Goal: Contribute content: Contribute content

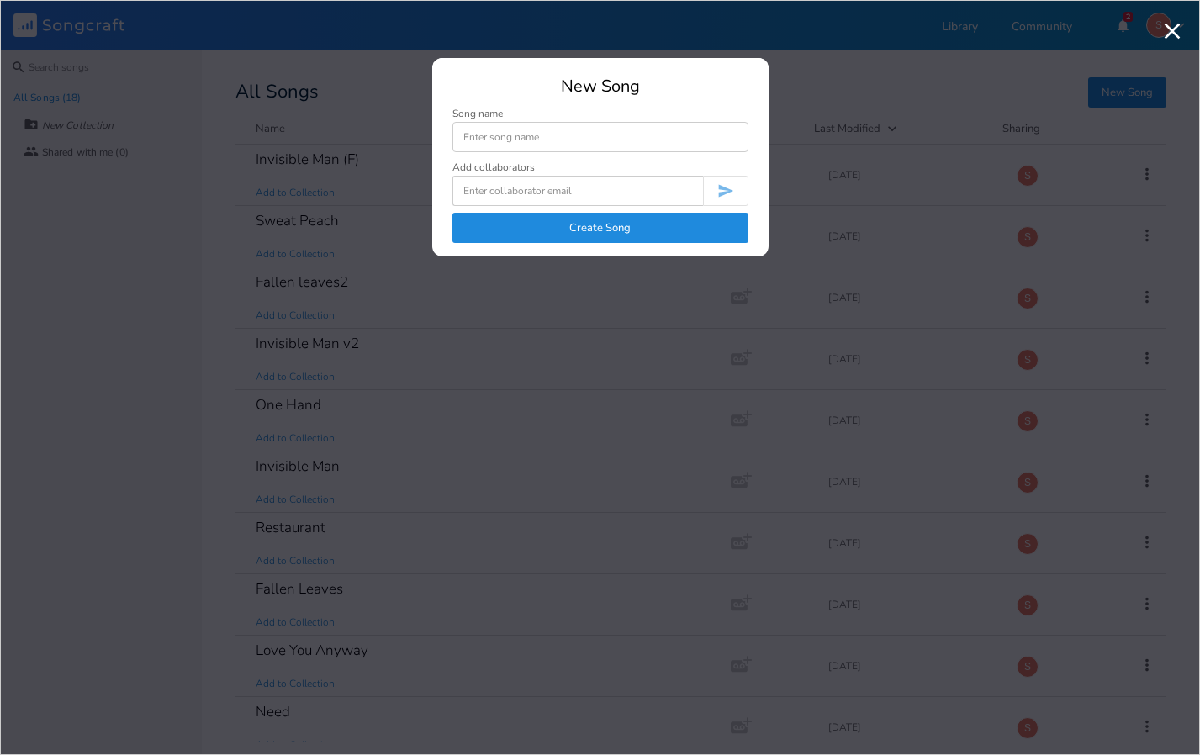
click at [511, 145] on input at bounding box center [600, 137] width 296 height 30
type input "Whole Afternoon (F#m E)"
click at [523, 215] on button "Create Song" at bounding box center [600, 228] width 296 height 30
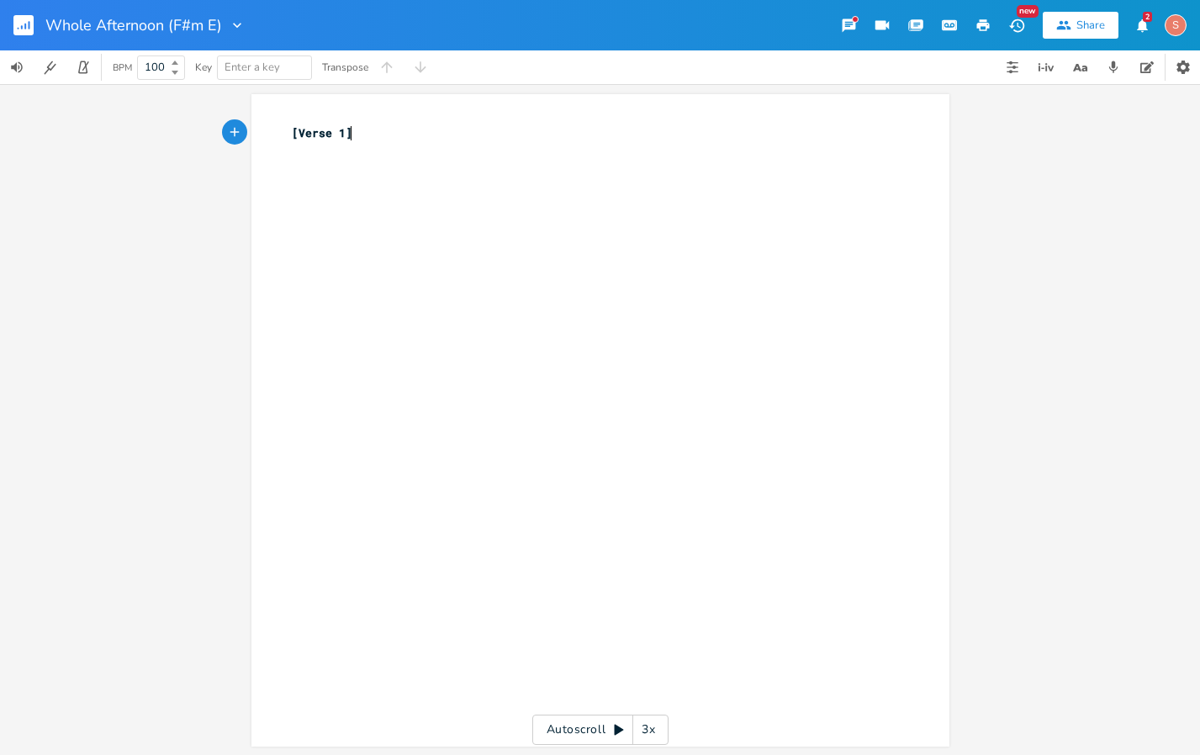
scroll to position [0, 2]
type textarea "F#m"
click at [340, 134] on span "[Verse 1]" at bounding box center [322, 132] width 61 height 15
type textarea "Intro"
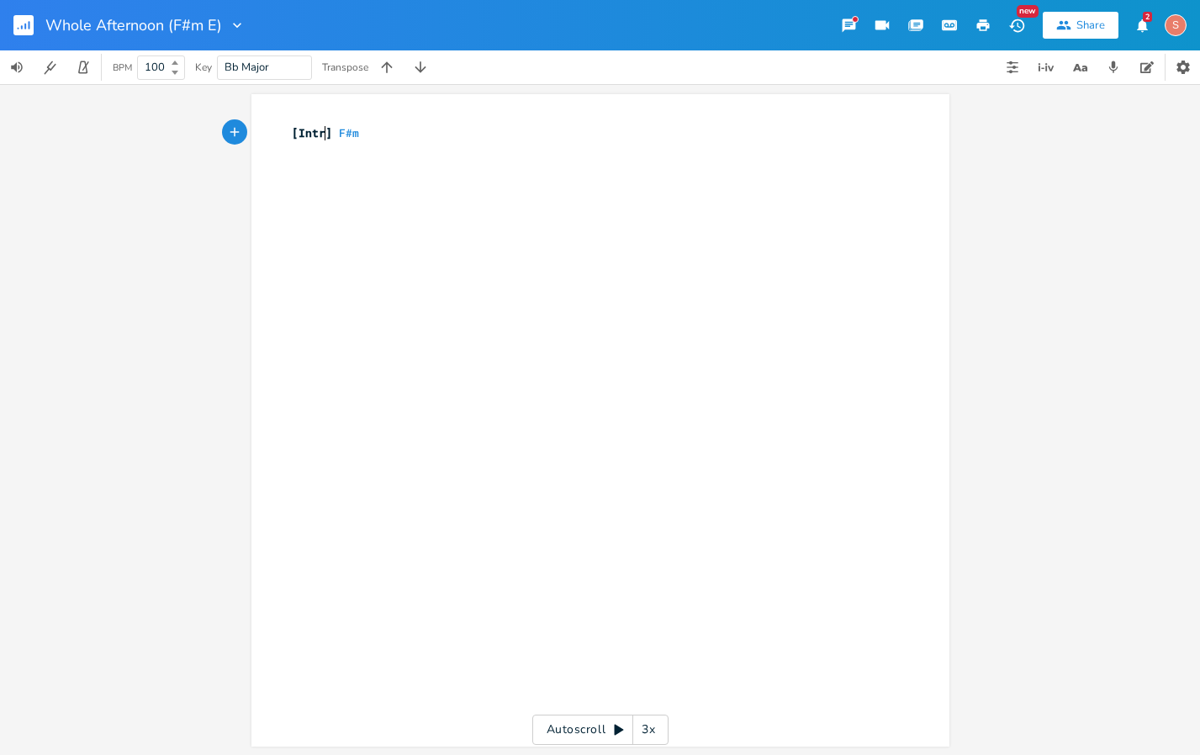
scroll to position [0, 22]
click at [370, 136] on pre "[Intro] F#m" at bounding box center [591, 133] width 607 height 18
type textarea "E X"
type textarea "4"
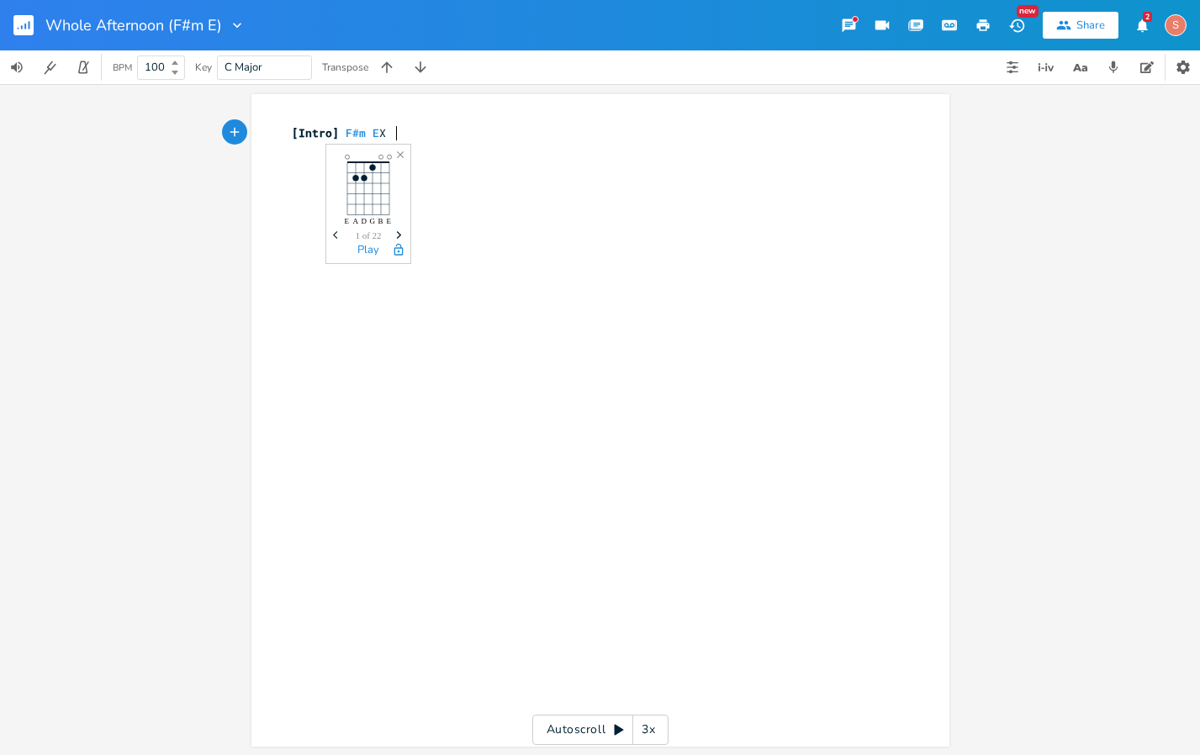
scroll to position [0, 7]
type textarea "Verse 1]"
type textarea "["
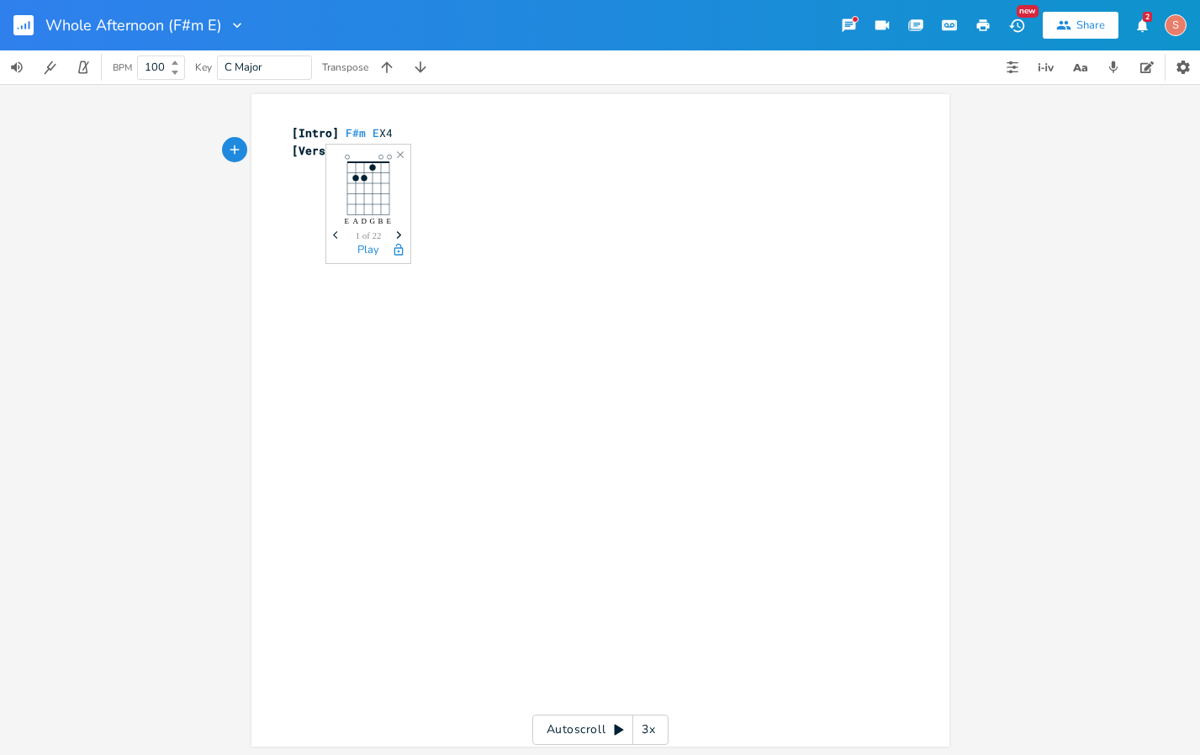
click at [467, 148] on pre "[Verse 1]" at bounding box center [591, 151] width 607 height 18
click at [401, 151] on pre "[Verse 1]" at bounding box center [591, 151] width 607 height 18
click at [346, 133] on span "F#m" at bounding box center [356, 133] width 20 height 16
type textarea "F#m E X4"
click at [418, 157] on pre "[Verse 1]" at bounding box center [591, 151] width 607 height 18
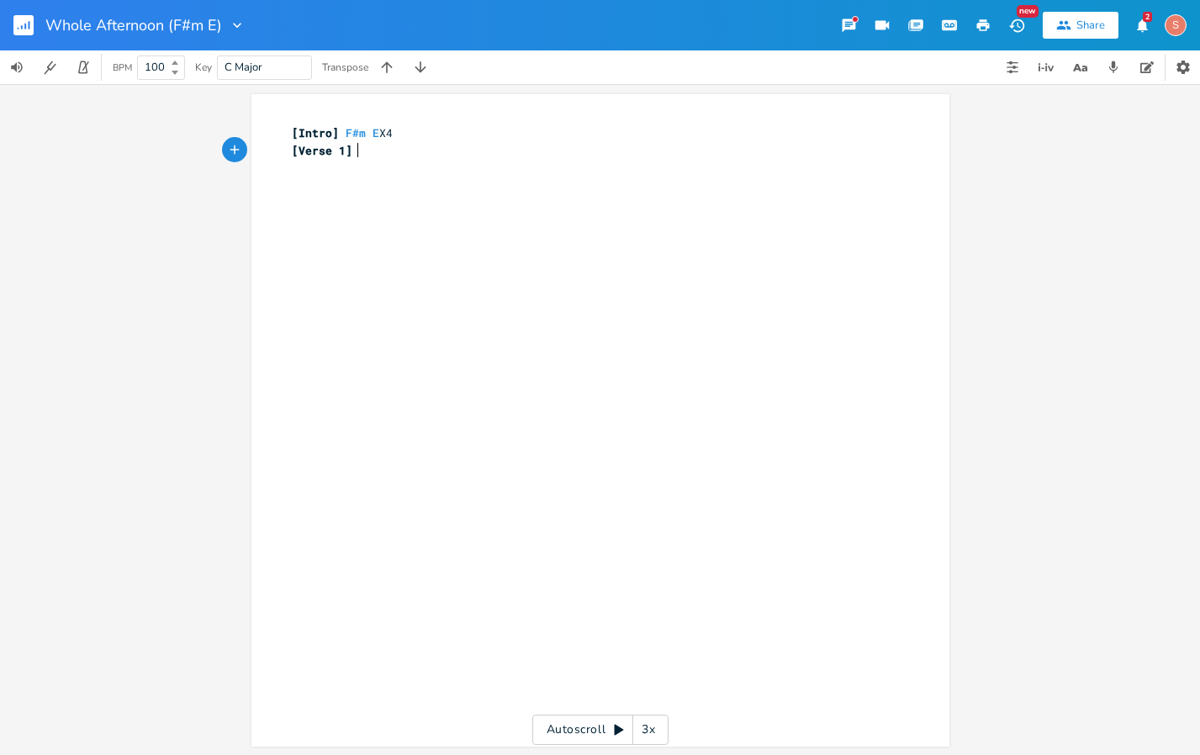
paste textarea
type textarea "Don't think twice"
type textarea "s"
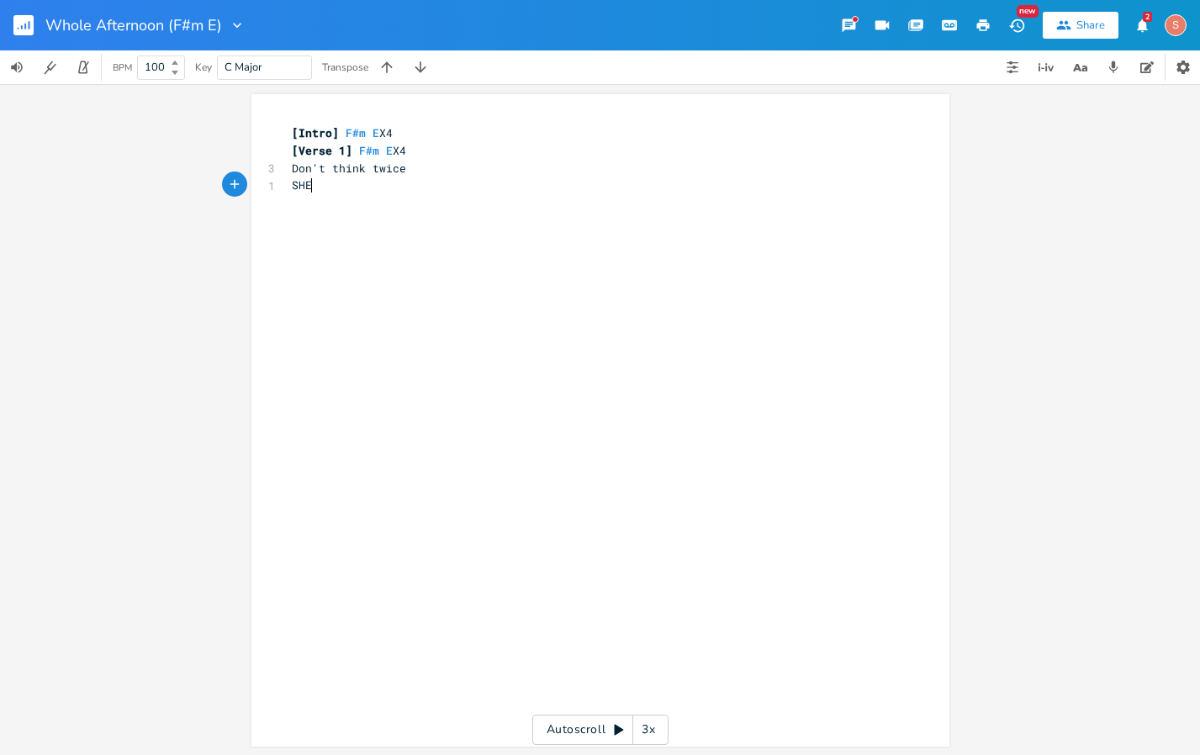
type textarea "SHE"
type textarea "he said to me"
type textarea "Could be nice"
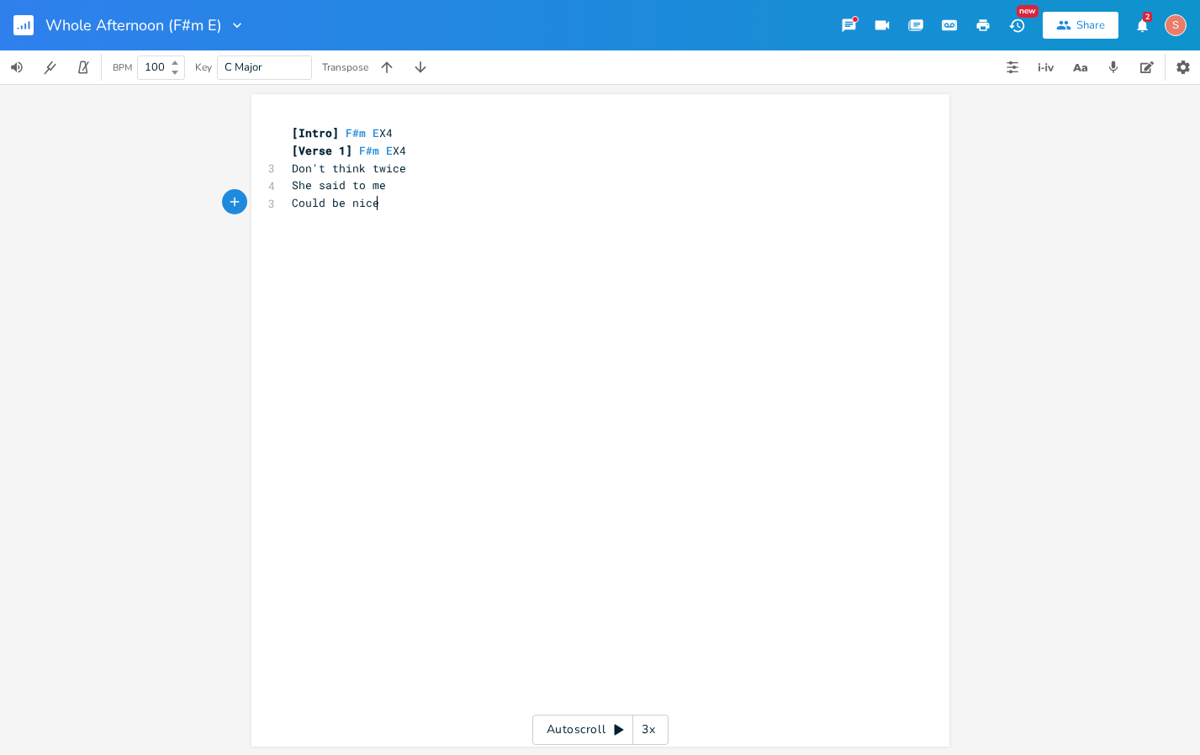
scroll to position [0, 66]
type textarea "To get away"
type textarea "Even for a night"
drag, startPoint x: 366, startPoint y: 170, endPoint x: 410, endPoint y: 170, distance: 43.7
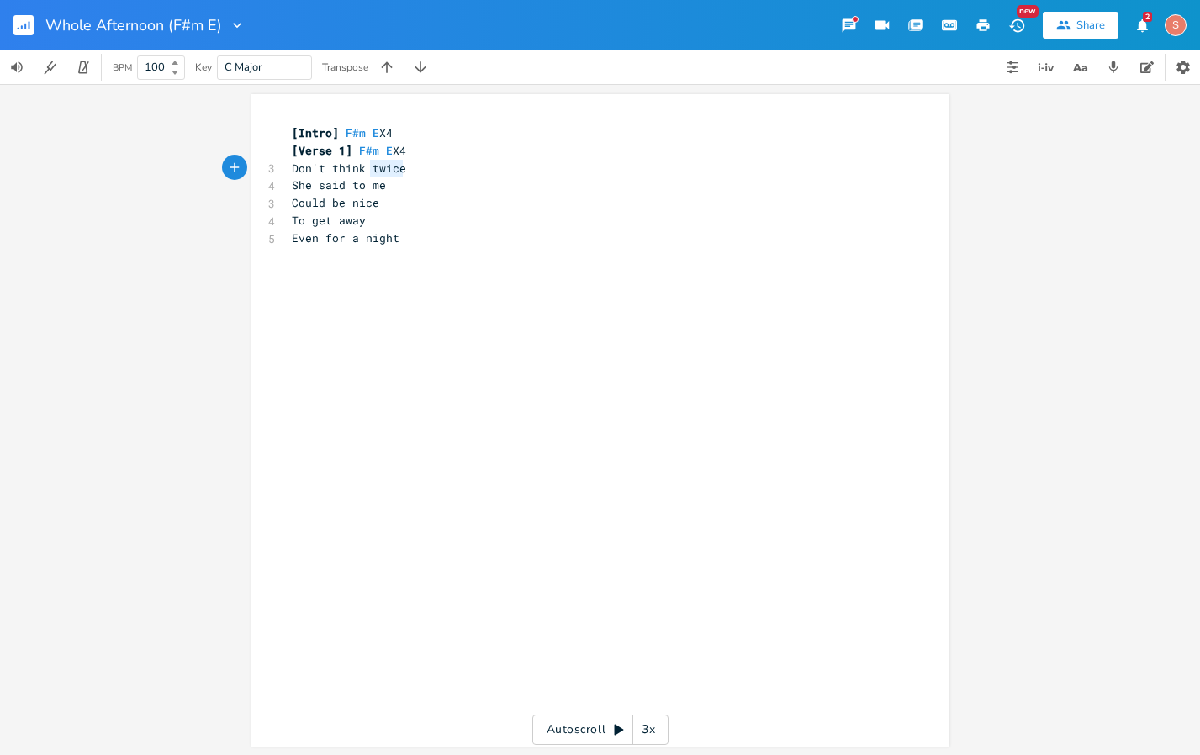
click at [410, 170] on pre "Don't think twice" at bounding box center [591, 169] width 607 height 18
type textarea "twice"
click at [370, 171] on span "Don't think twice" at bounding box center [349, 168] width 114 height 15
type textarea "twice"
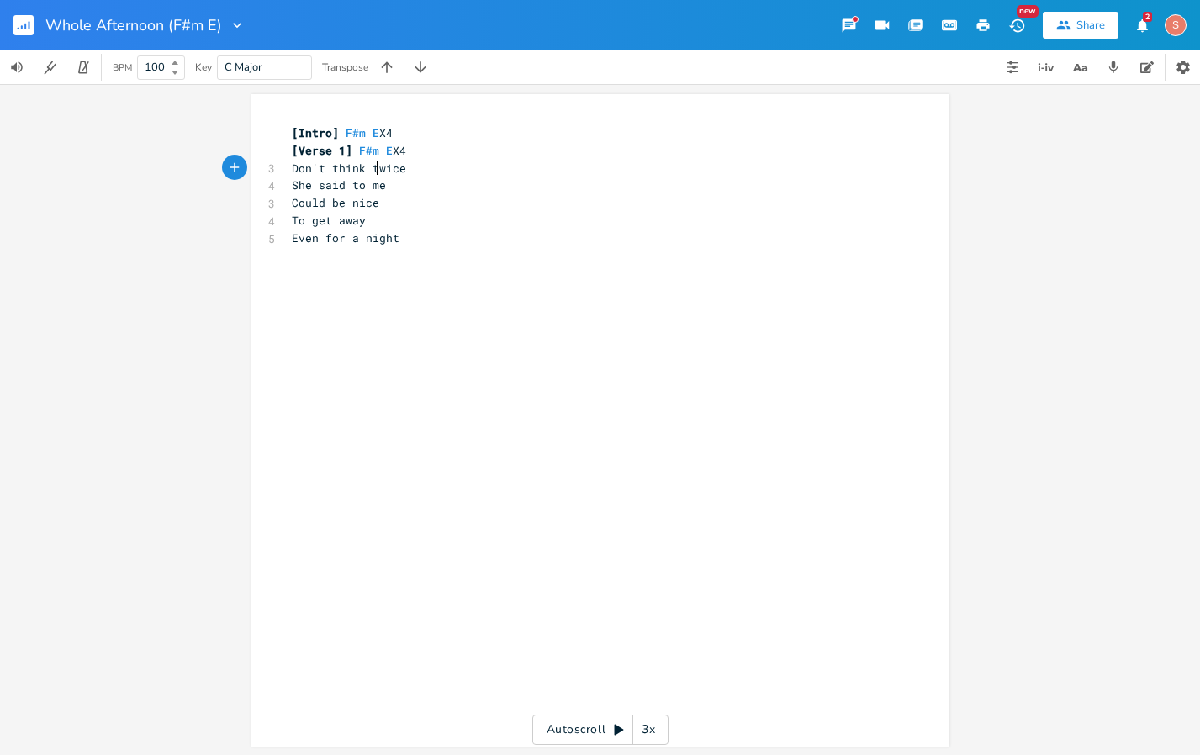
click at [370, 171] on span "Don't think twice" at bounding box center [349, 168] width 114 height 15
click at [371, 171] on span "Don't think twice" at bounding box center [349, 168] width 114 height 15
click at [402, 238] on pre "Even for a night" at bounding box center [591, 239] width 607 height 18
click at [318, 240] on span "Even for a night" at bounding box center [346, 237] width 108 height 15
type textarea "if only"
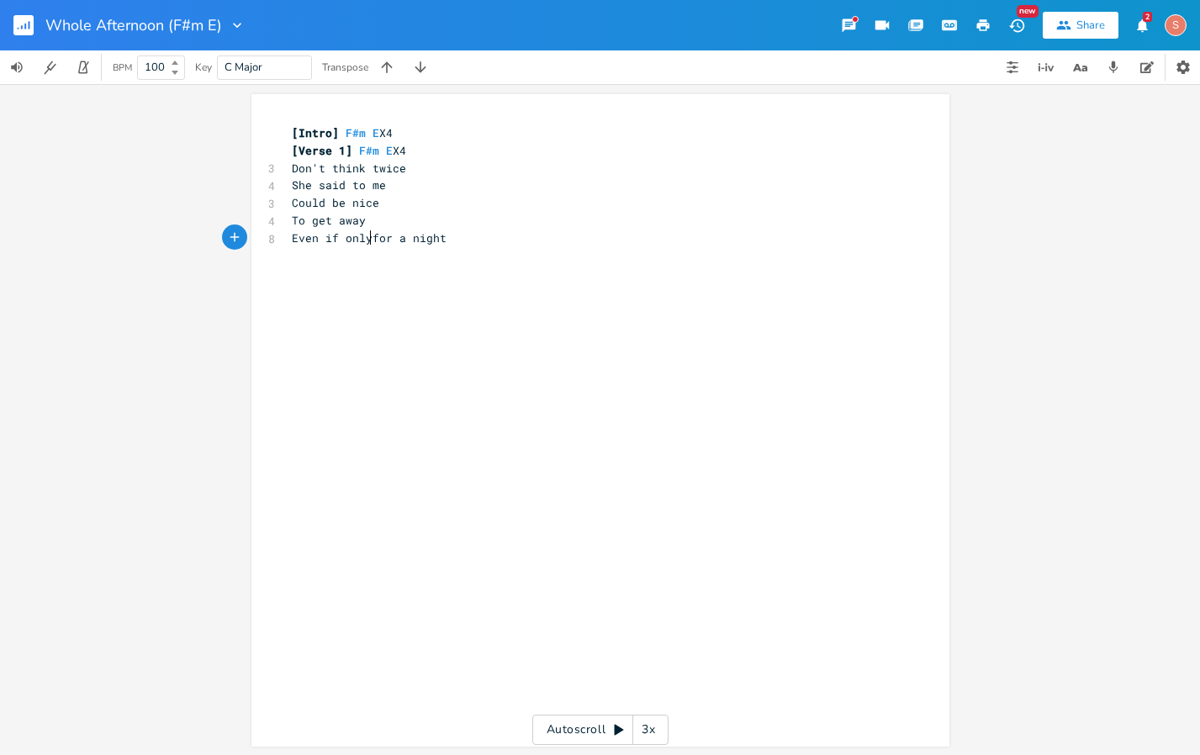
scroll to position [0, 32]
click at [446, 241] on pre "Even if only for a night" at bounding box center [591, 239] width 607 height 18
type textarea "I said right back"
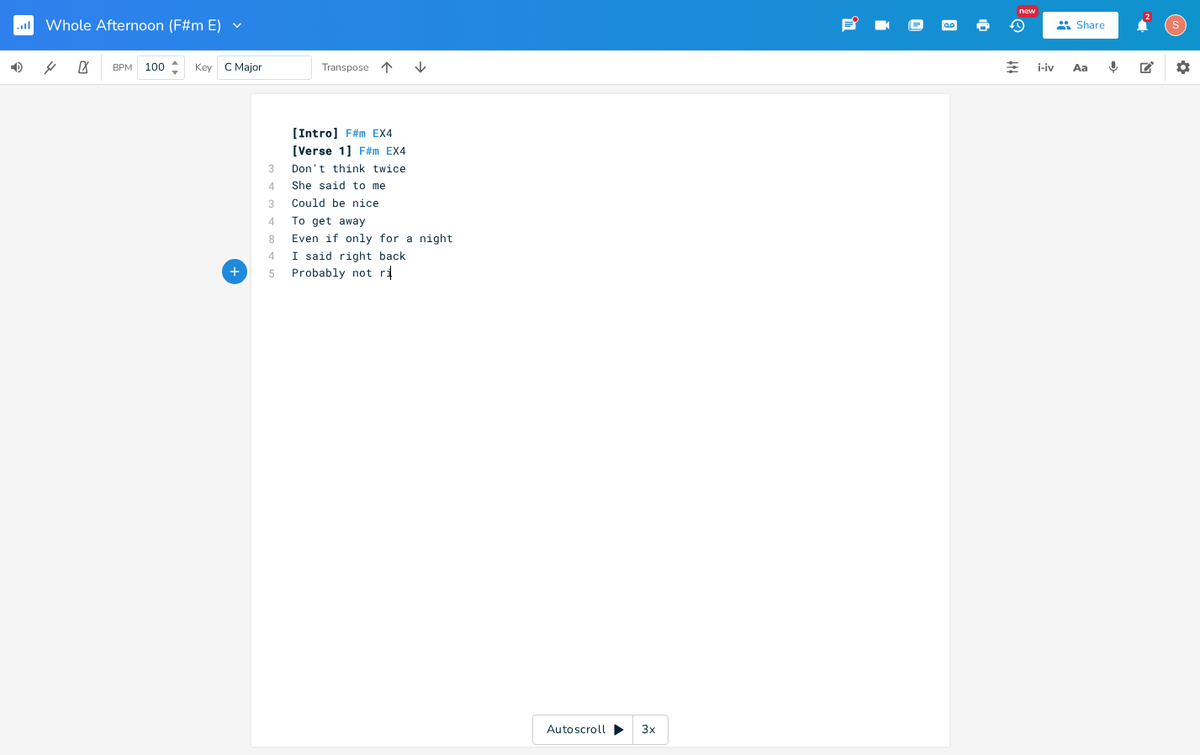
type textarea "Probably not right"
drag, startPoint x: 405, startPoint y: 269, endPoint x: 277, endPoint y: 272, distance: 128.7
click at [277, 272] on div "Probably not right x [Intro] F#m E X4 [Verse 1] F#m E X4 3 Don't think twice 4 …" at bounding box center [600, 420] width 698 height 653
type textarea "ONly with you"
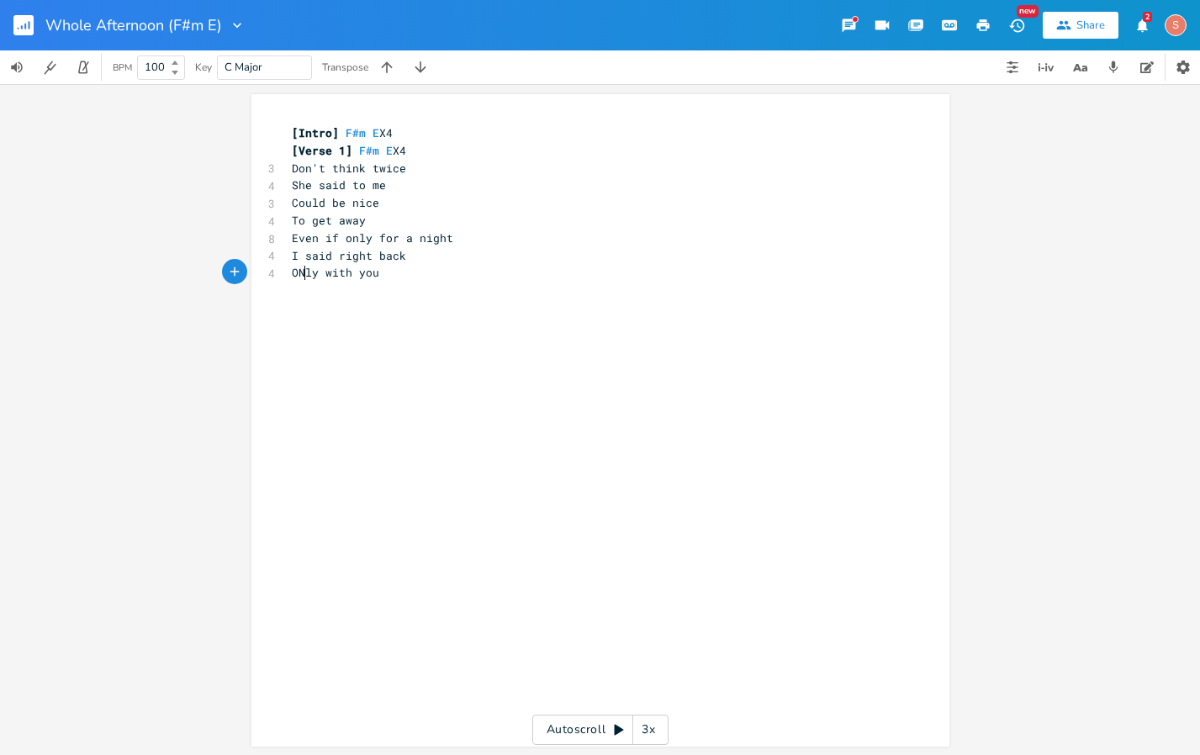
click at [298, 271] on span "ONly with you" at bounding box center [335, 272] width 87 height 15
type textarea "n"
click at [386, 267] on pre "Only with you" at bounding box center [591, 273] width 607 height 18
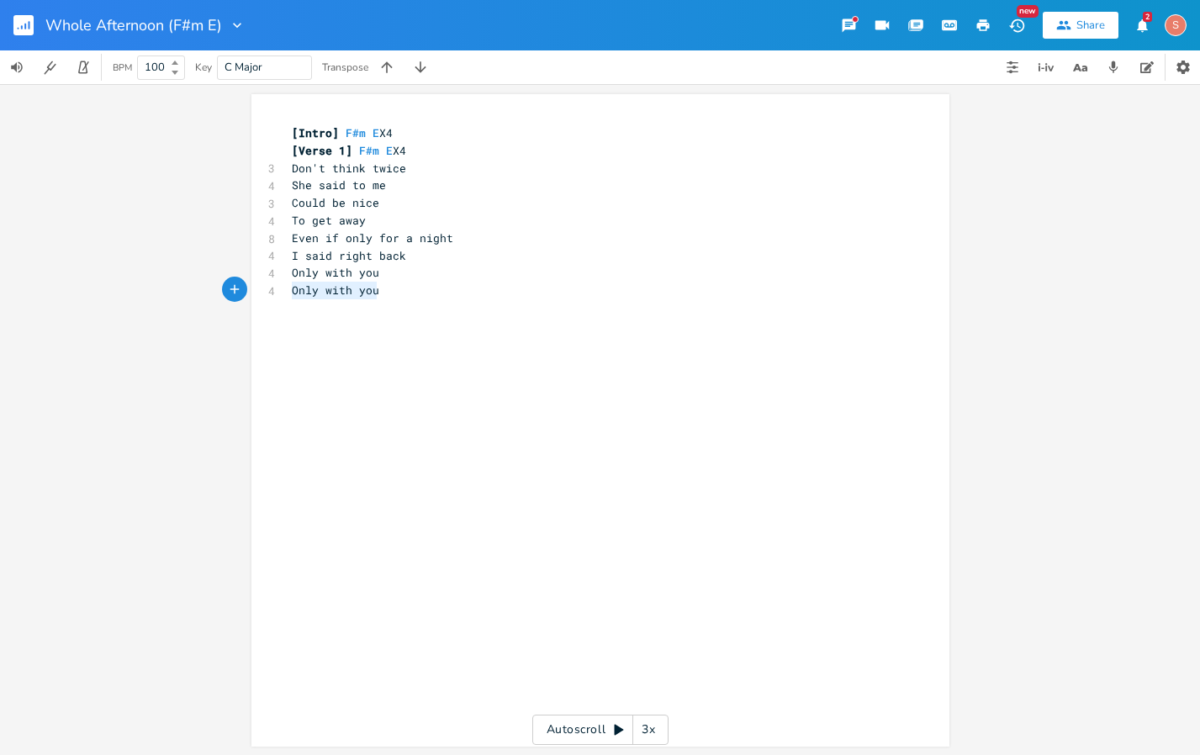
type textarea "Only with you Only with you"
paste textarea "C"
type textarea "Cause ive got nowhere to be but fuck it neither do we"
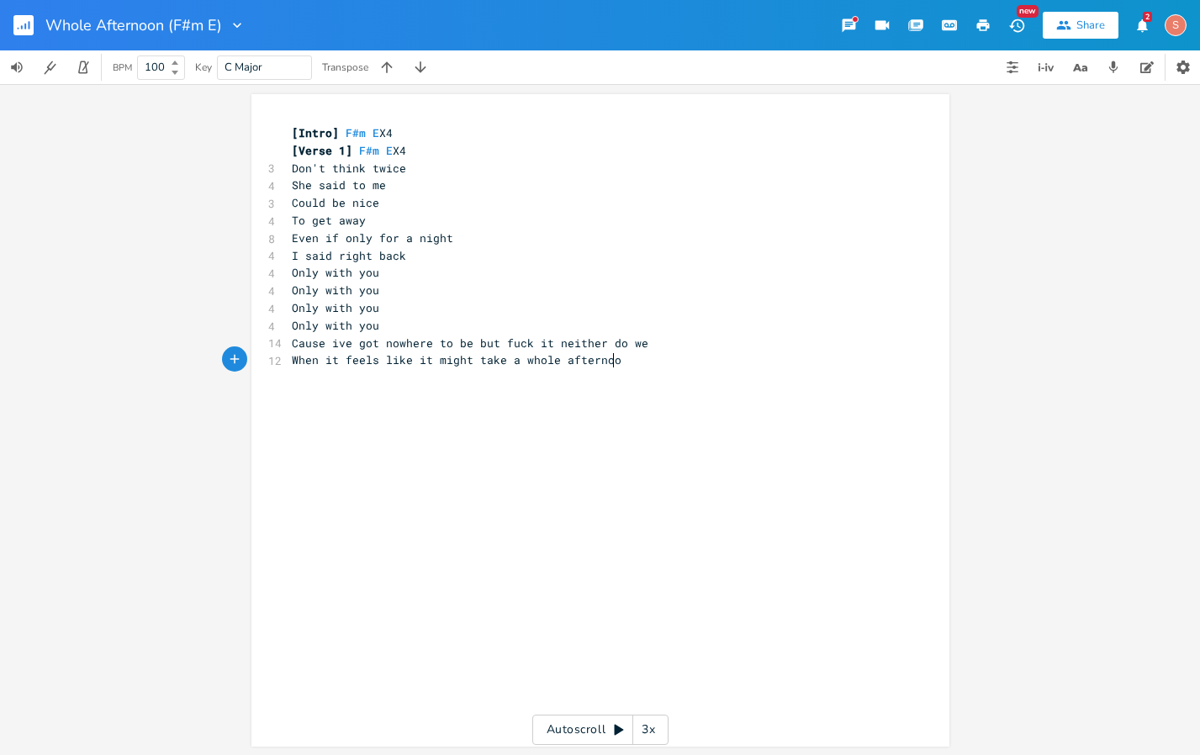
type textarea "When it feels like it might take a whole afternoon"
type textarea "Sit and watch the cloud"
type textarea "s"
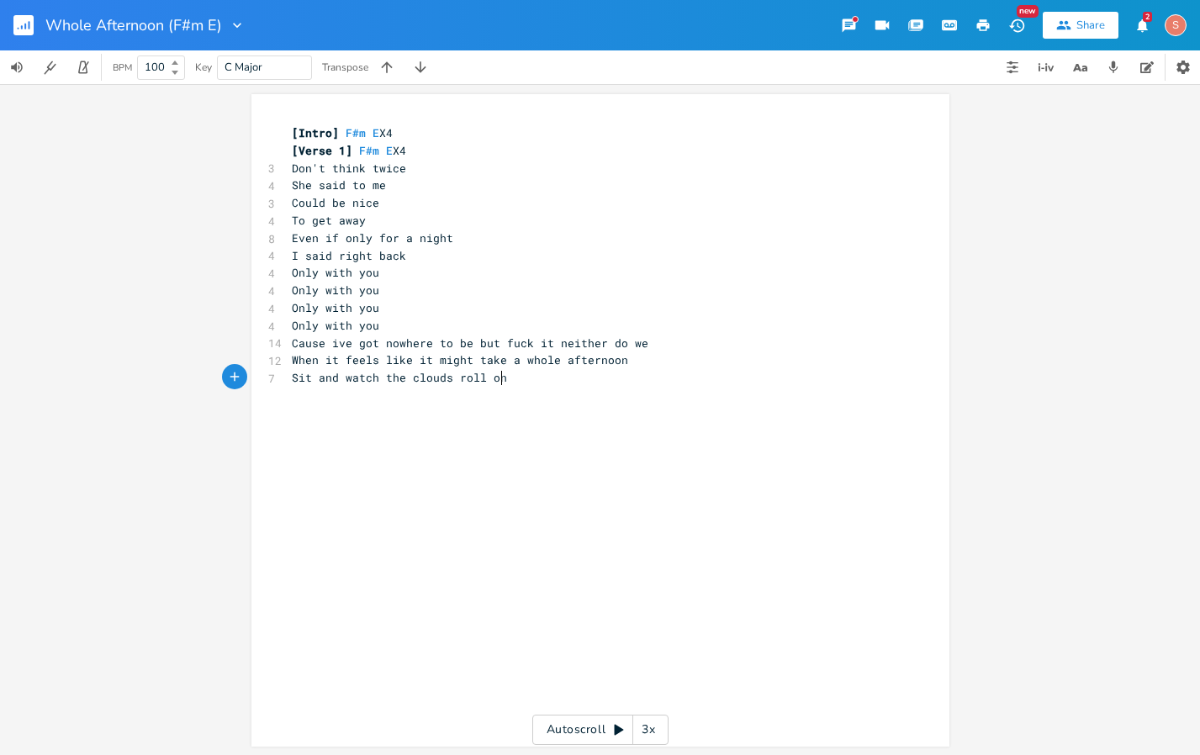
scroll to position [0, 40]
type textarea "s roll on the clouds are"
drag, startPoint x: 484, startPoint y: 380, endPoint x: 521, endPoint y: 382, distance: 37.0
click at [521, 382] on span "Sit and watch the clouds roll on the clouds are" at bounding box center [450, 377] width 316 height 15
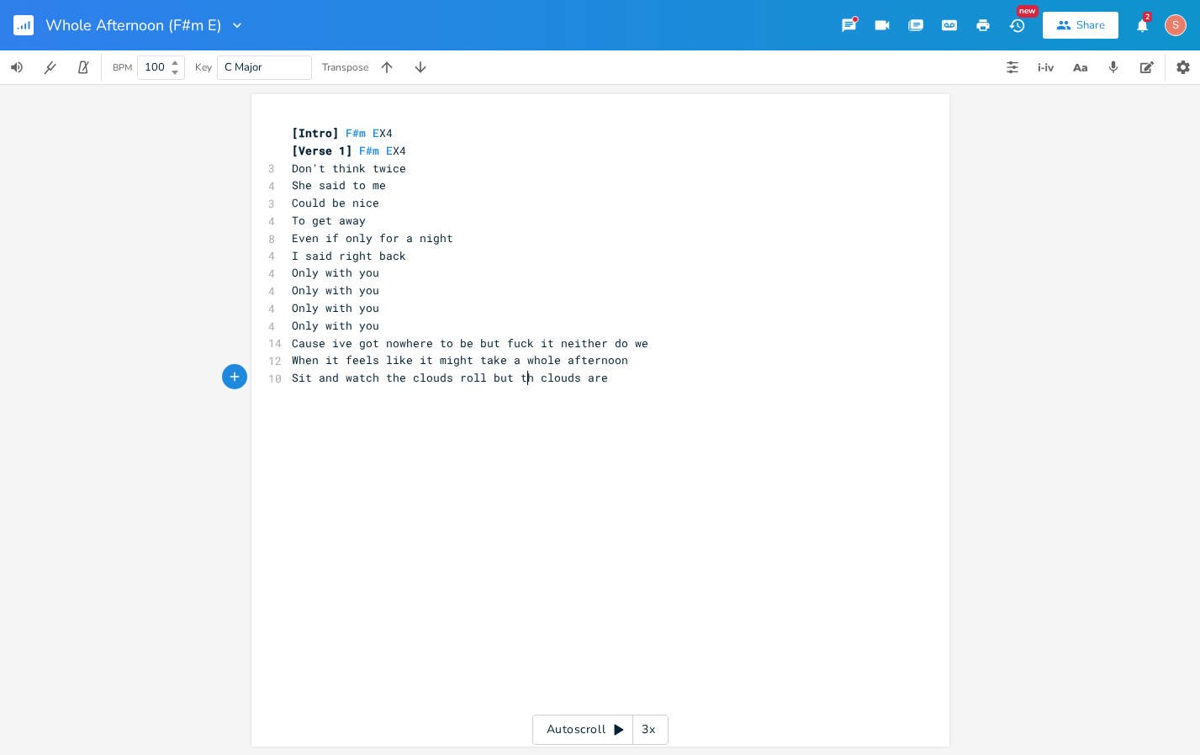
type textarea "but the"
click at [592, 382] on span "Sit and watch the clouds roll but the clouds are" at bounding box center [453, 377] width 323 height 15
click at [605, 382] on pre "Sit and watch the clouds roll but the clouds are" at bounding box center [591, 378] width 607 height 18
type textarea "you"
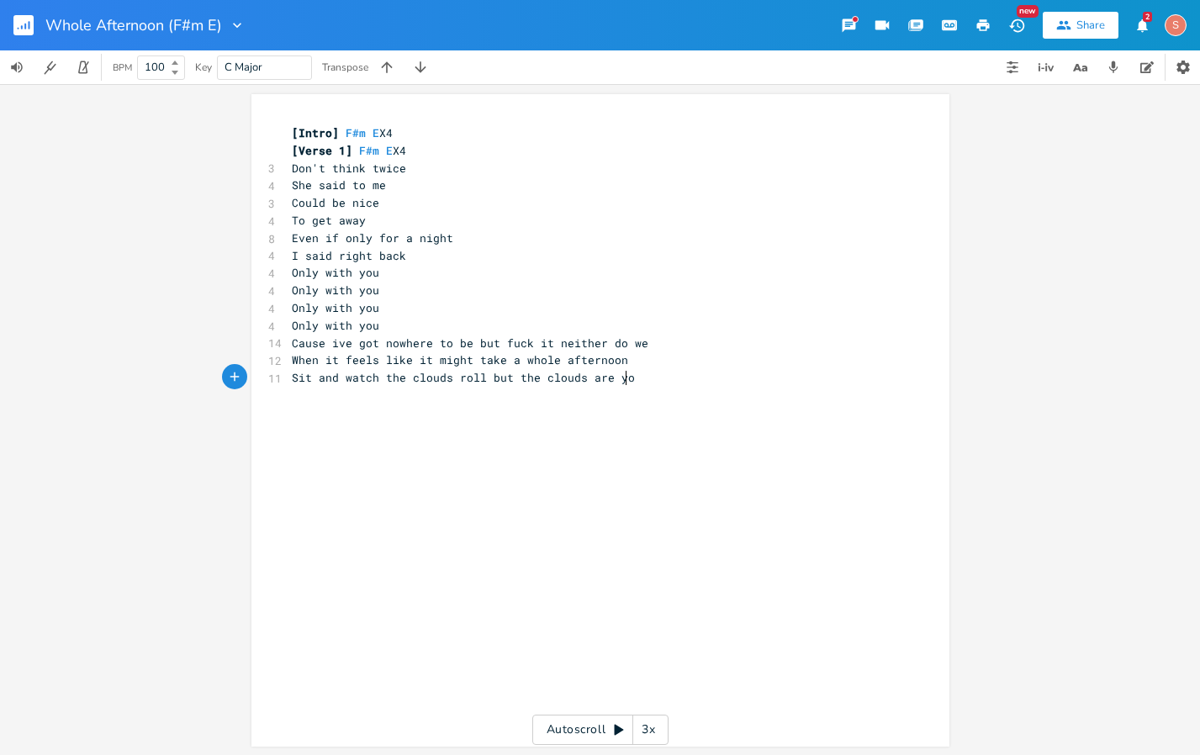
scroll to position [0, 20]
type textarea "Cause I've"
click at [500, 347] on span "Cause ive got nowhere to be but fuck it neither do we" at bounding box center [470, 343] width 357 height 15
type textarea "Cause ive got nowhere to be but fuck it neither do we"
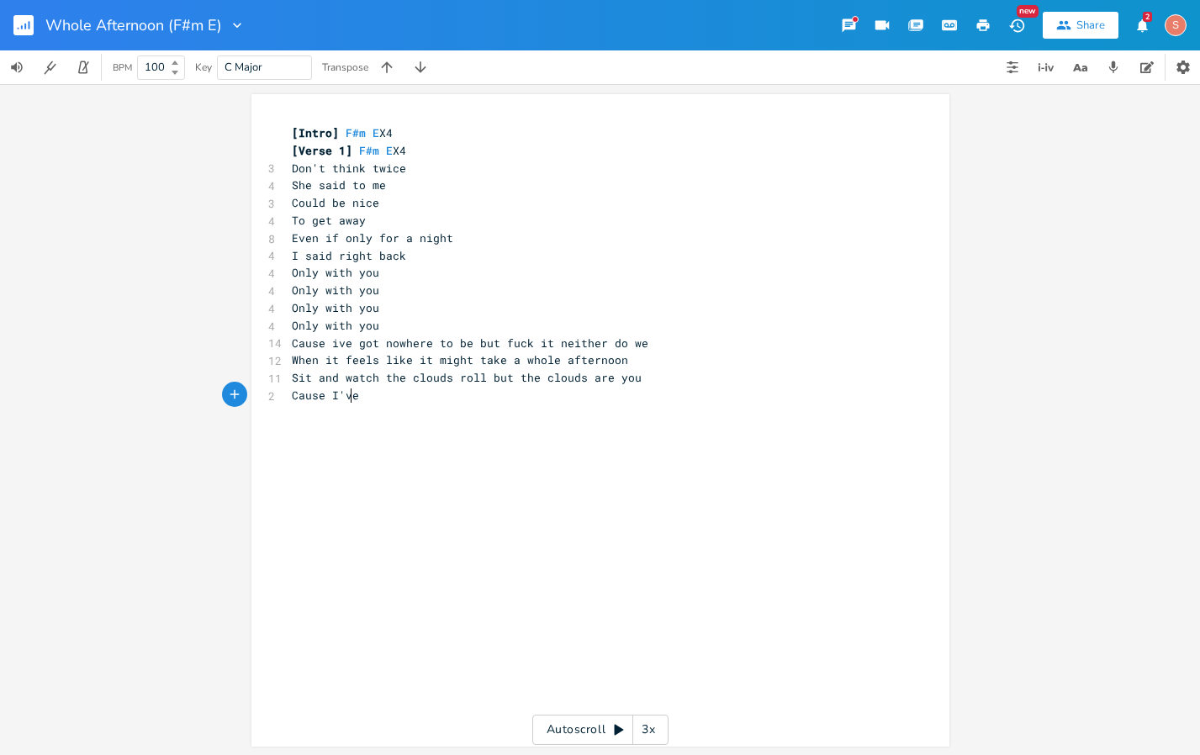
click at [347, 403] on pre "Cause I've" at bounding box center [591, 396] width 607 height 18
type textarea "Cause I've"
type textarea "fuck it"
drag, startPoint x: 496, startPoint y: 344, endPoint x: 542, endPoint y: 347, distance: 46.4
click at [542, 347] on span "Cause ive got nowhere to be but fuck it neither do we" at bounding box center [470, 343] width 357 height 15
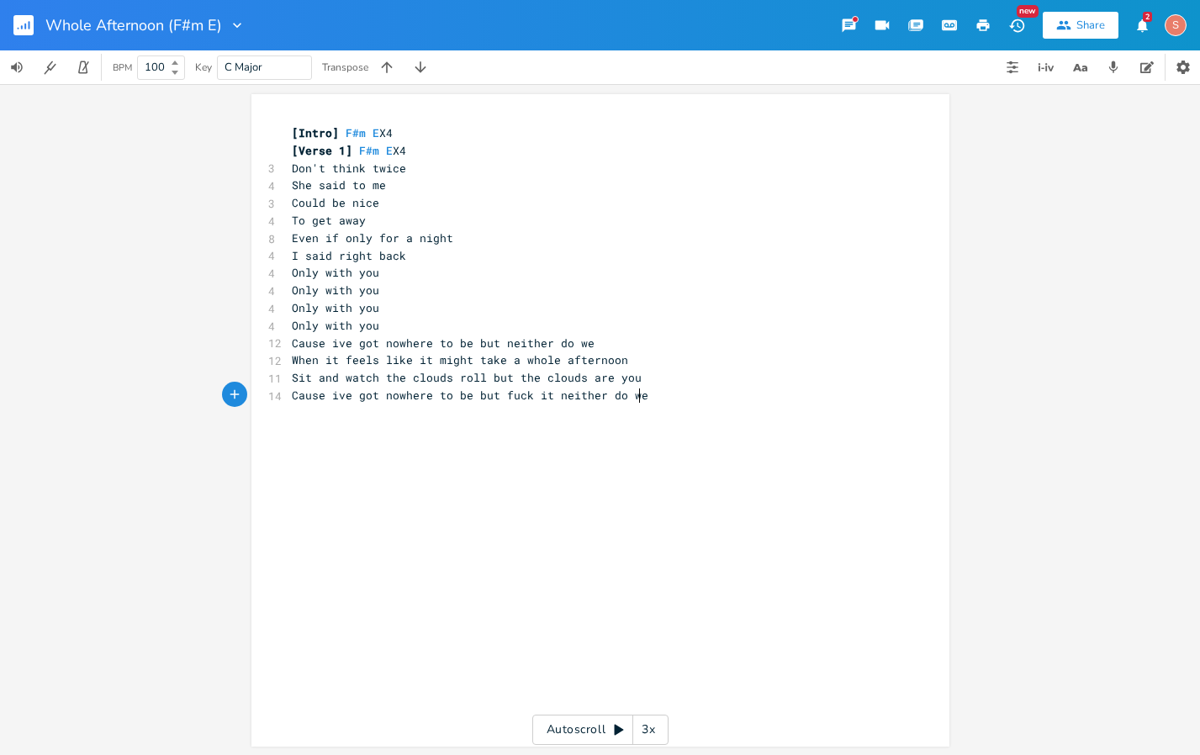
click at [640, 399] on pre "Cause ive got nowhere to be but fuck it neither do we" at bounding box center [591, 396] width 607 height 18
click at [416, 343] on span "Cause ive got nowhere to be but neither do we" at bounding box center [443, 343] width 303 height 15
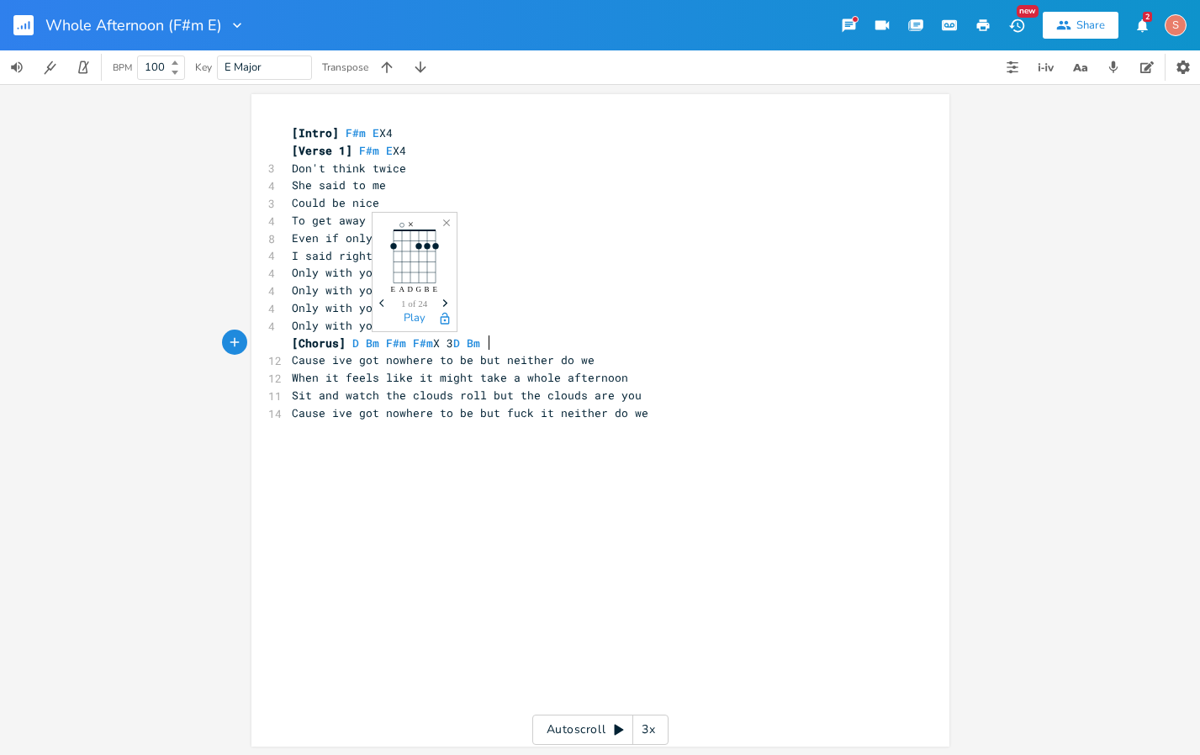
scroll to position [0, 177]
type textarea "[Chorus] D Bm F#m F#m X 3 D Bm F #m"
type textarea "#m A"
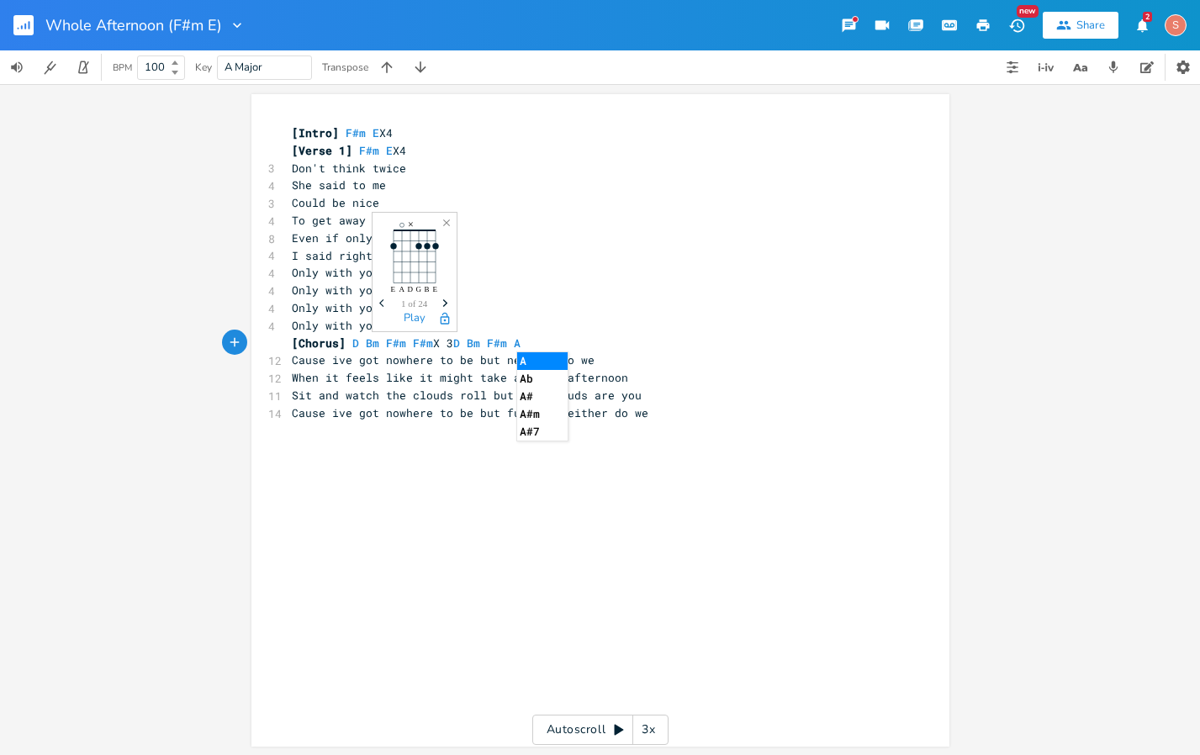
click at [384, 365] on span "Cause ive got nowhere to be but neither do we" at bounding box center [443, 359] width 303 height 15
click at [319, 171] on span "Don't think twice" at bounding box center [349, 168] width 114 height 15
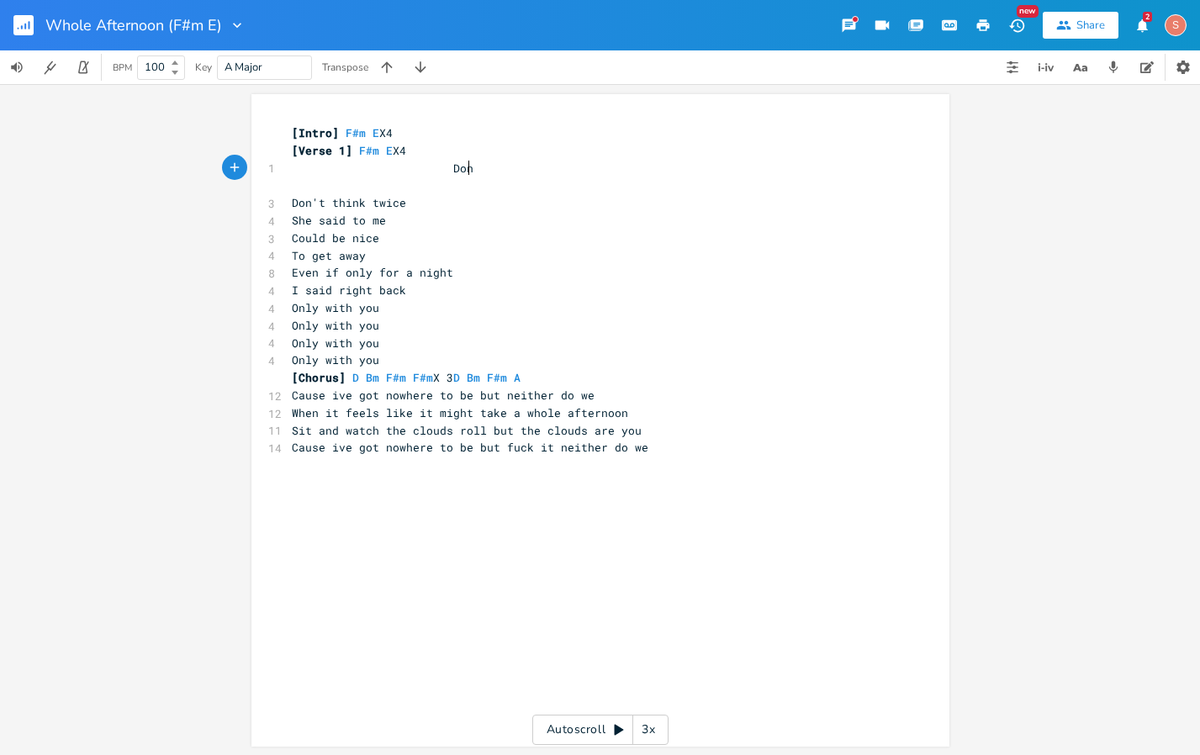
scroll to position [0, 20]
type textarea "Don't think"
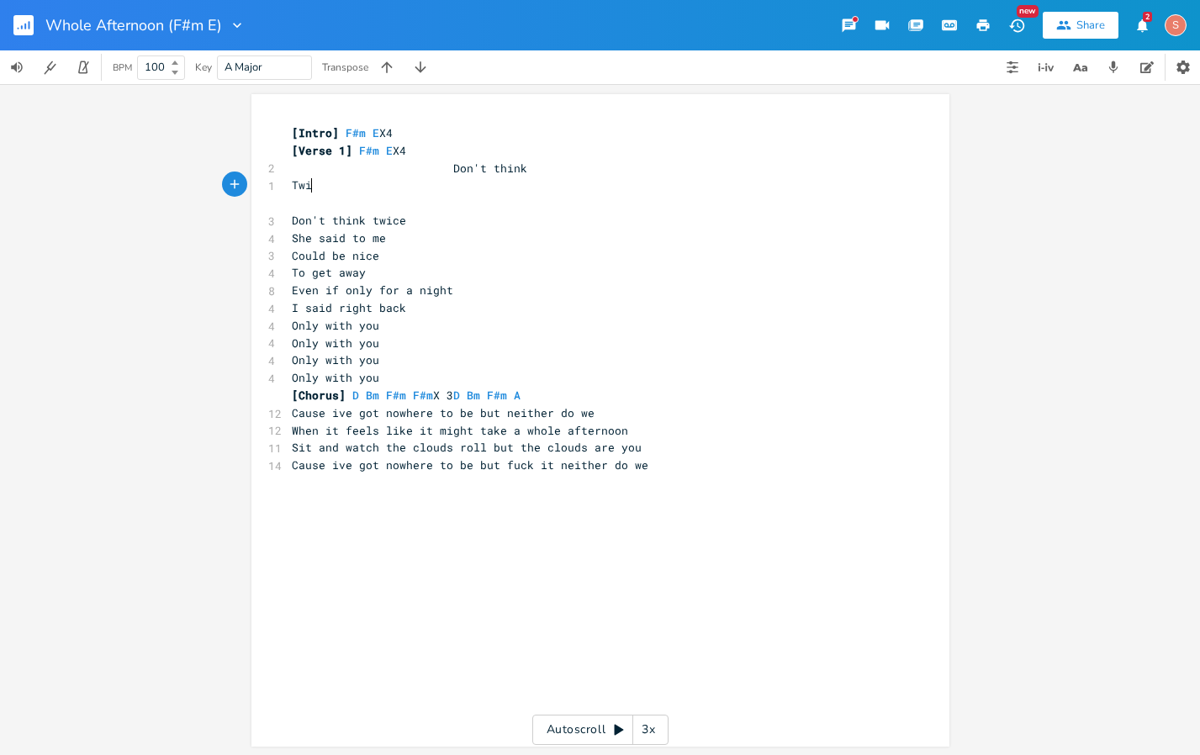
scroll to position [0, 28]
type textarea "Twice"
click at [351, 185] on pre "Twice" at bounding box center [591, 186] width 607 height 18
type textarea "Don't think Twice"
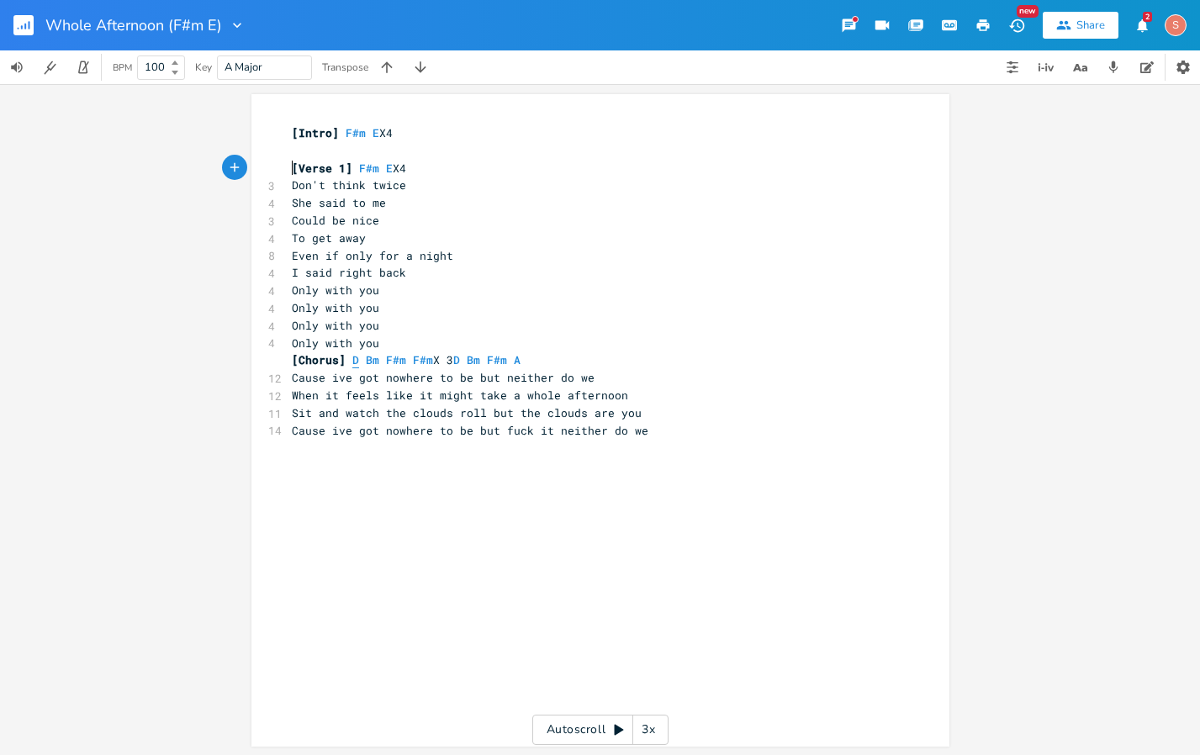
click at [352, 362] on span "D" at bounding box center [355, 360] width 7 height 16
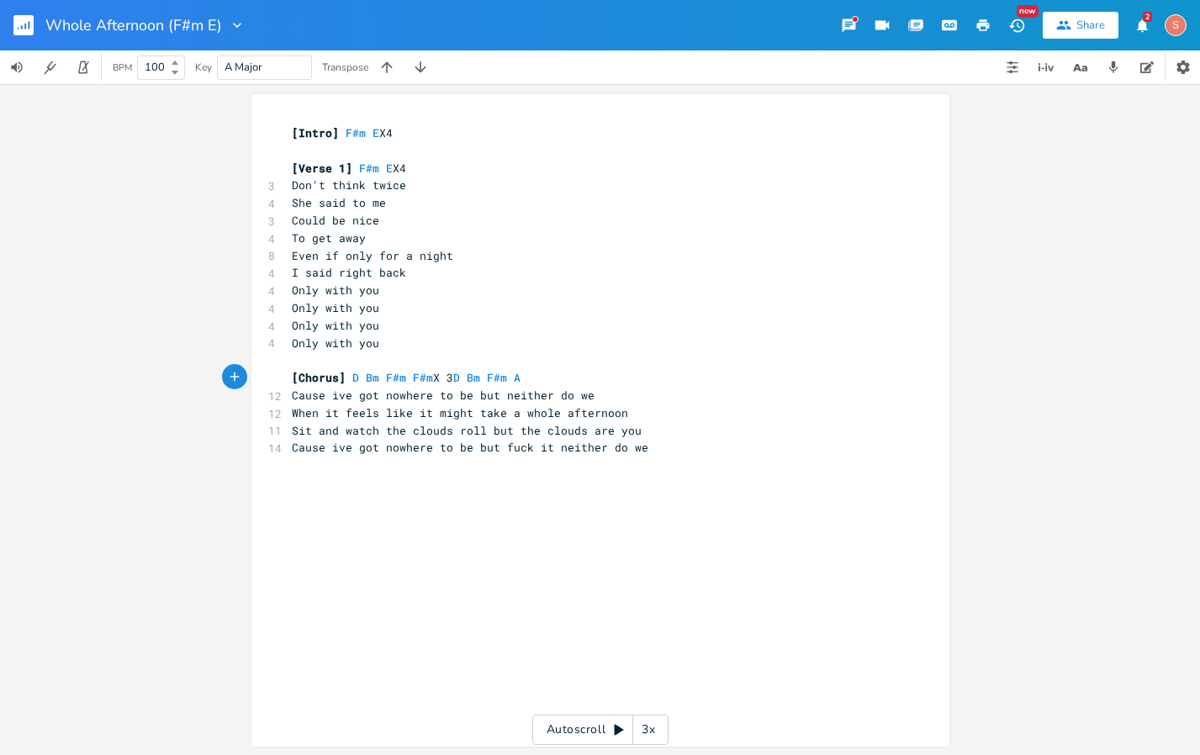
click at [402, 196] on pre "She said to me" at bounding box center [591, 203] width 607 height 18
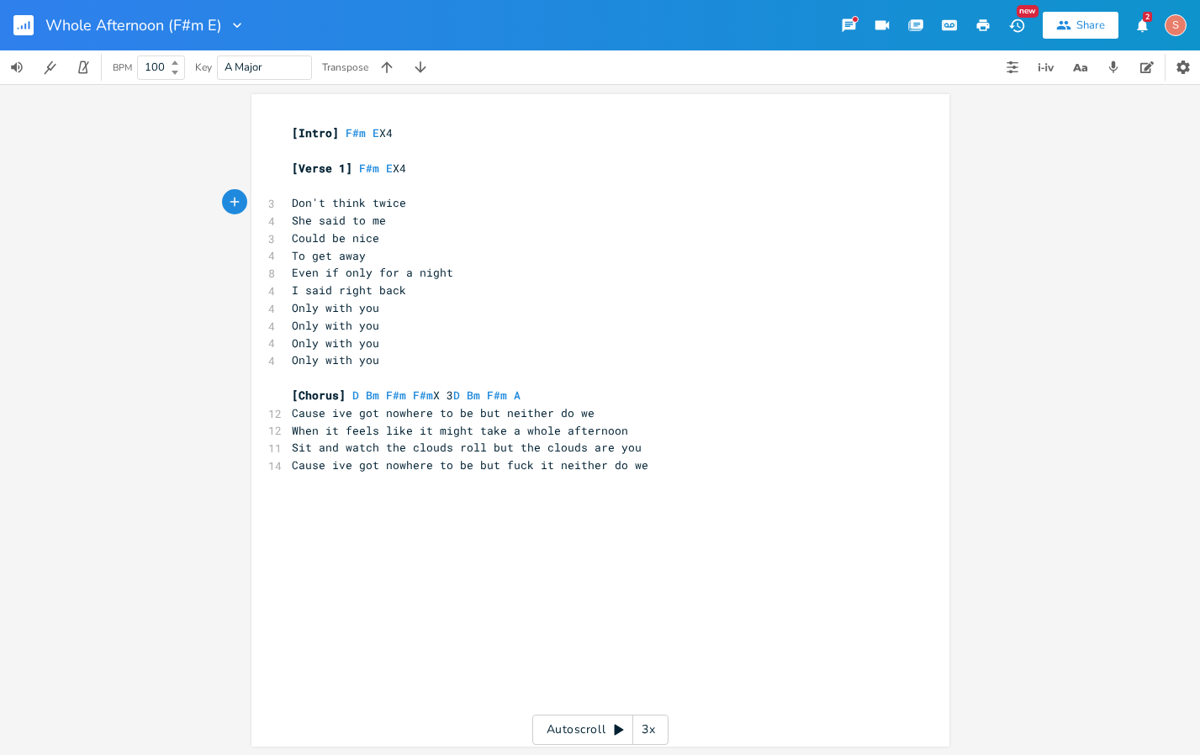
click at [379, 205] on span "Don't think twice" at bounding box center [349, 202] width 114 height 15
type textarea "TWICE"
click at [371, 219] on span "She said to me" at bounding box center [339, 220] width 94 height 15
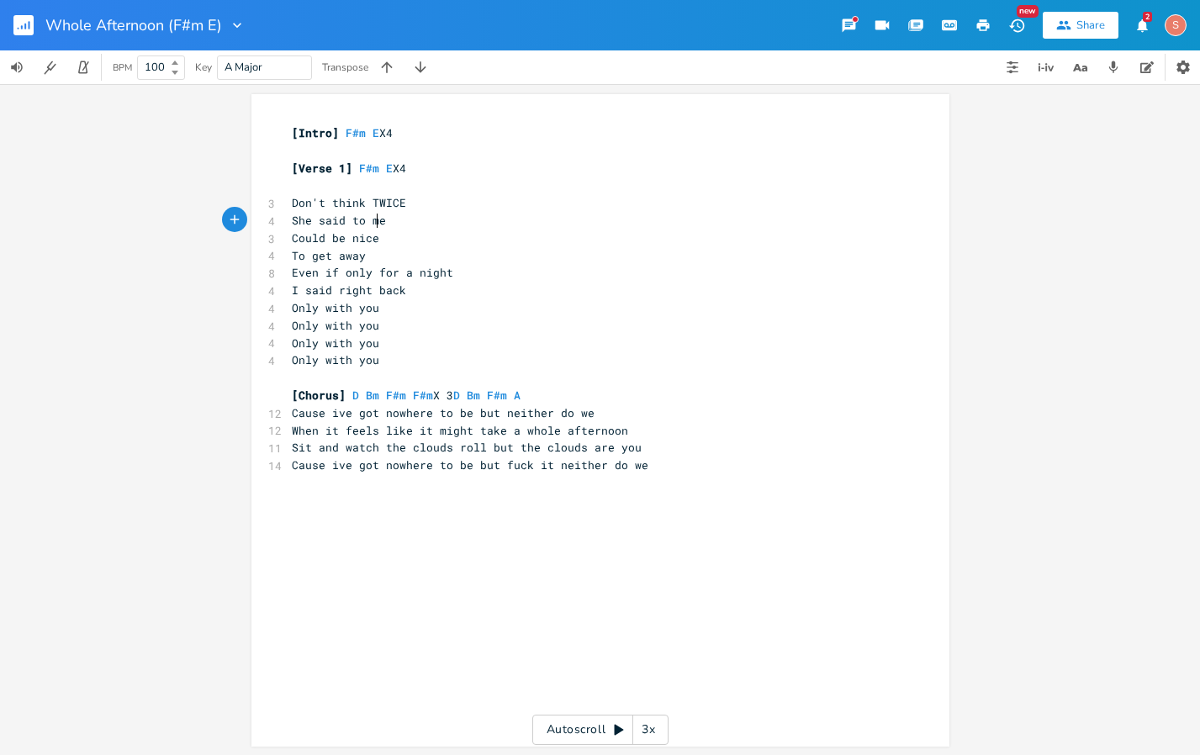
click at [371, 219] on span "She said to me" at bounding box center [339, 220] width 94 height 15
type textarea "ME"
click at [474, 447] on span "Sit and watch the clouds roll but the clouds are you" at bounding box center [467, 447] width 350 height 15
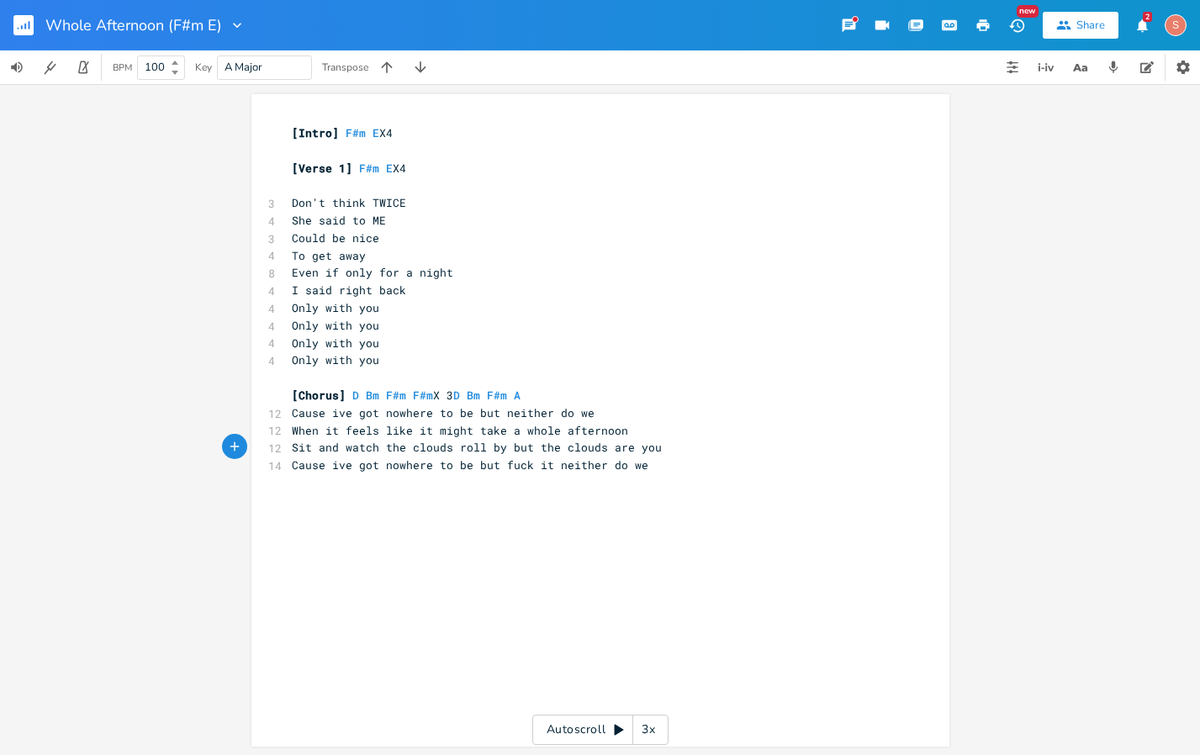
type textarea "by"
